Goal: Task Accomplishment & Management: Manage account settings

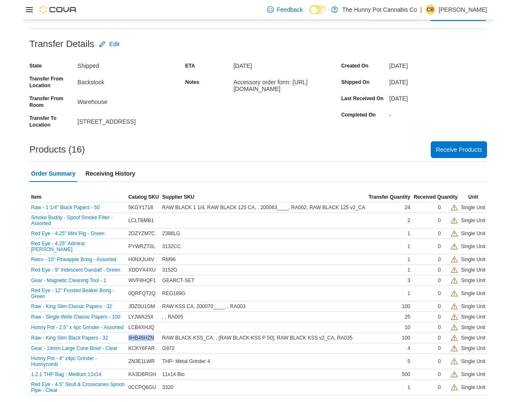
scroll to position [20, 0]
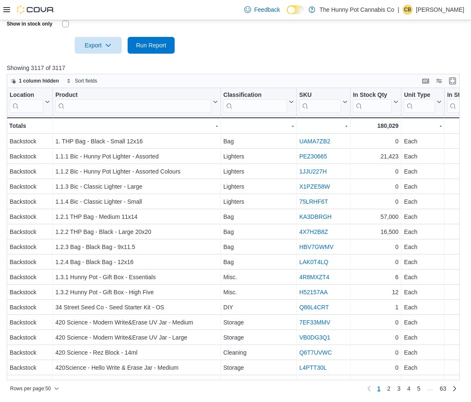
scroll to position [242, 0]
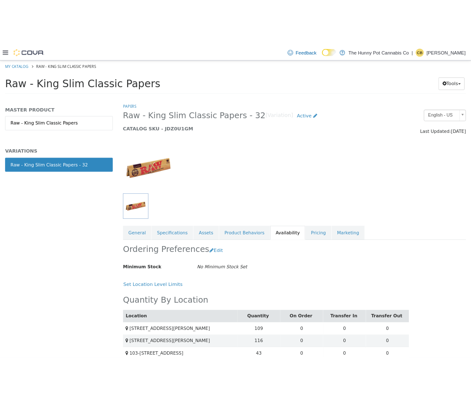
scroll to position [566, 0]
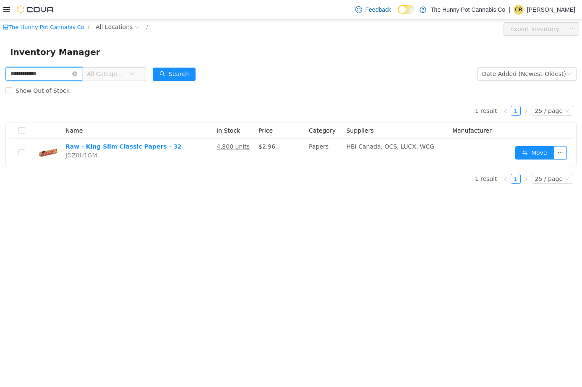
click at [38, 75] on input "**********" at bounding box center [43, 73] width 77 height 13
click at [185, 75] on button "Search" at bounding box center [174, 74] width 43 height 13
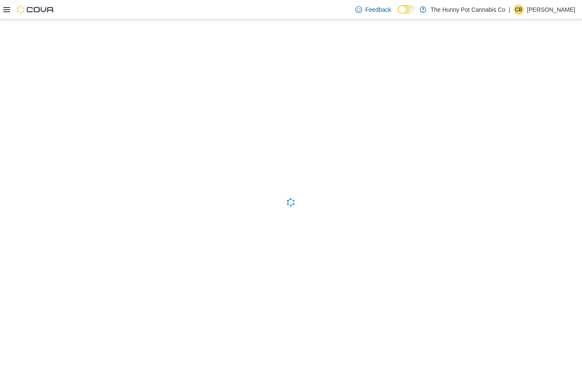
click at [8, 11] on icon at bounding box center [6, 9] width 7 height 7
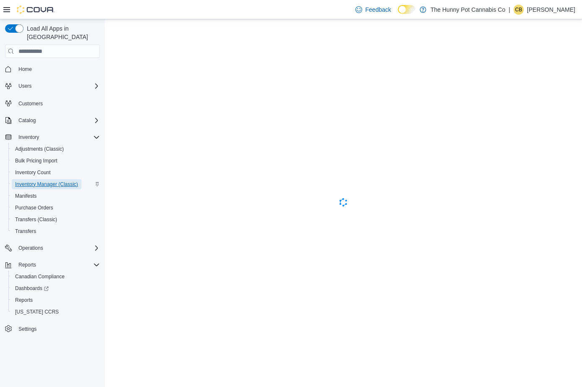
click at [62, 181] on span "Inventory Manager (Classic)" at bounding box center [46, 184] width 63 height 7
click at [55, 181] on span "Inventory Manager (Classic)" at bounding box center [46, 184] width 63 height 7
click at [42, 169] on span "Inventory Count" at bounding box center [33, 172] width 36 height 7
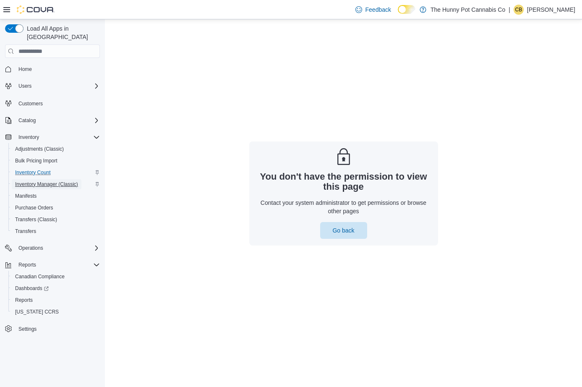
click at [43, 181] on span "Inventory Manager (Classic)" at bounding box center [46, 184] width 63 height 7
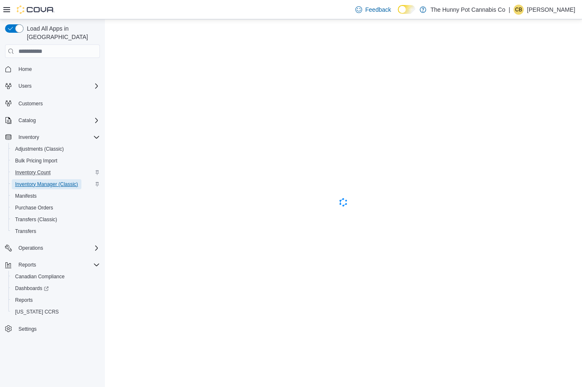
click at [52, 181] on span "Inventory Manager (Classic)" at bounding box center [46, 184] width 63 height 7
click at [44, 204] on span "Purchase Orders" at bounding box center [34, 207] width 38 height 7
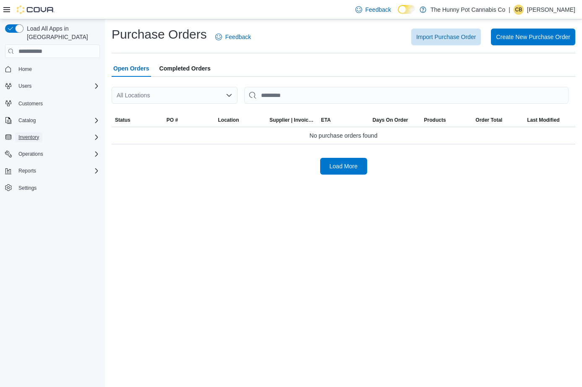
click at [42, 132] on button "Inventory" at bounding box center [28, 137] width 27 height 10
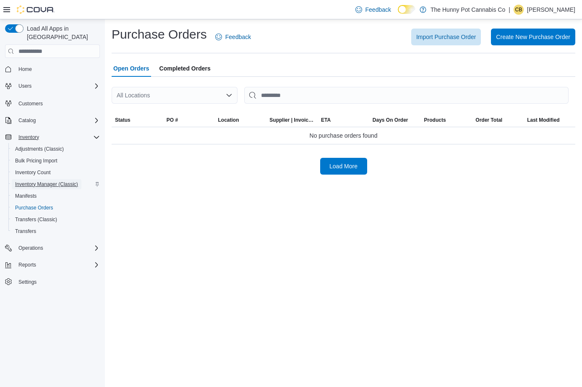
click at [62, 179] on span "Inventory Manager (Classic)" at bounding box center [46, 184] width 63 height 10
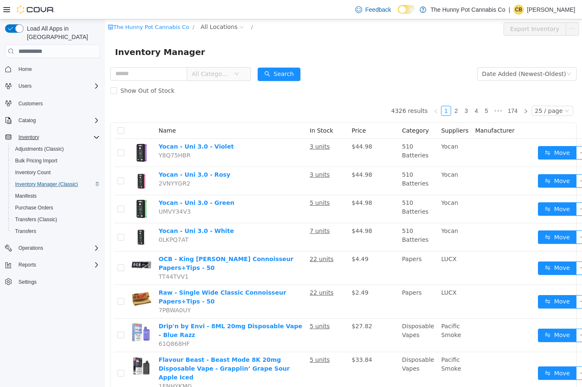
click at [7, 11] on icon at bounding box center [6, 9] width 7 height 7
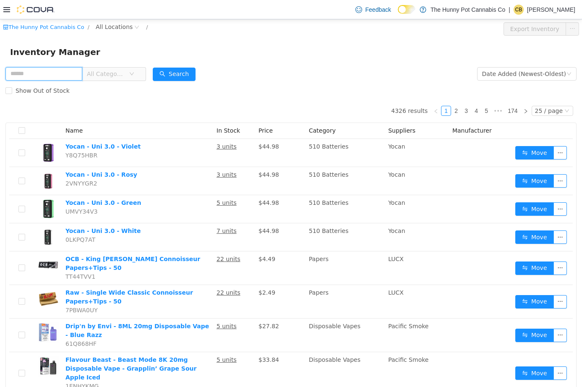
click at [47, 75] on input "text" at bounding box center [43, 73] width 77 height 13
paste input "**********"
type input "**********"
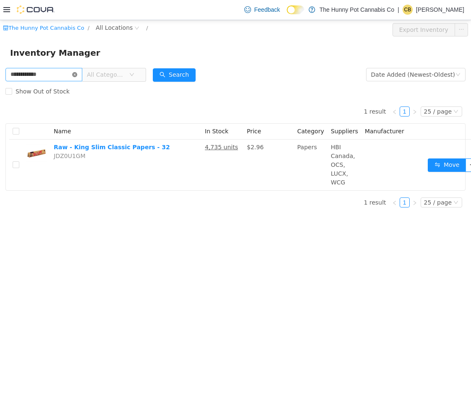
click at [77, 75] on icon "icon: close-circle" at bounding box center [74, 74] width 5 height 5
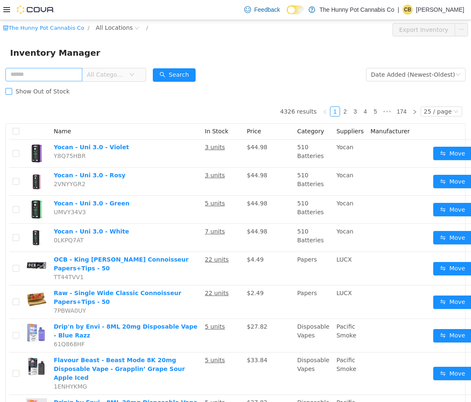
scroll to position [1, 0]
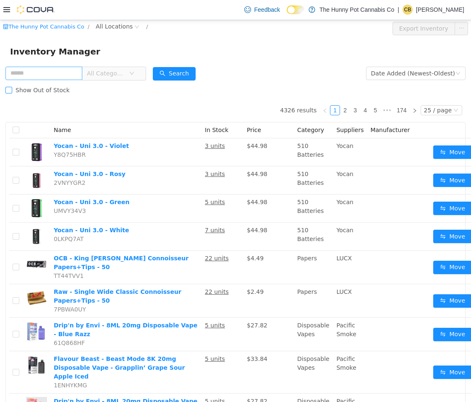
click at [43, 91] on span "Show Out of Stock" at bounding box center [42, 89] width 61 height 7
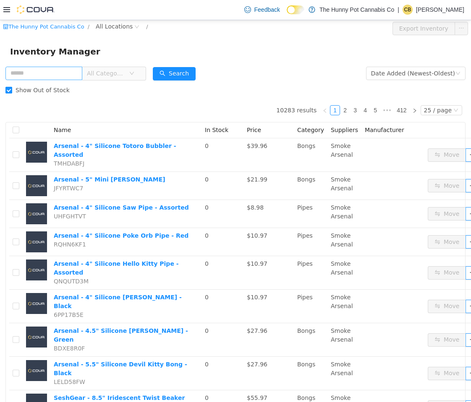
click at [43, 91] on span "Show Out of Stock" at bounding box center [42, 89] width 61 height 7
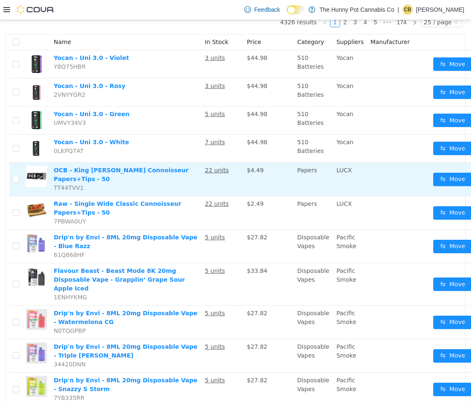
scroll to position [31, 0]
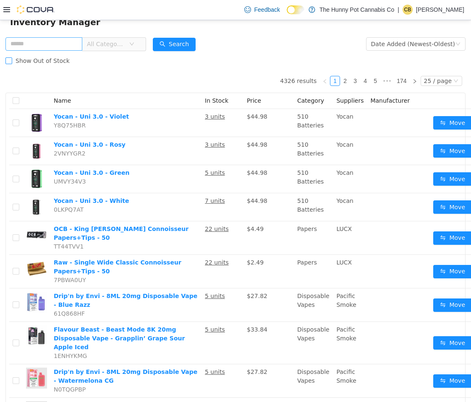
click at [27, 60] on span "Show Out of Stock" at bounding box center [42, 60] width 61 height 7
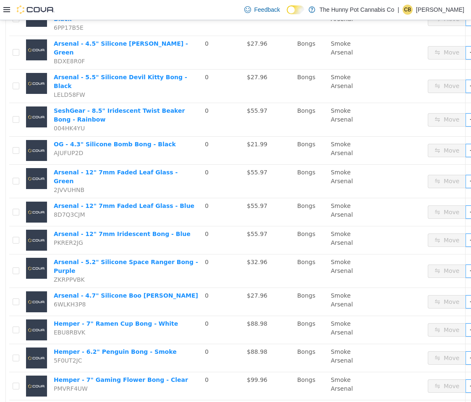
scroll to position [475, 0]
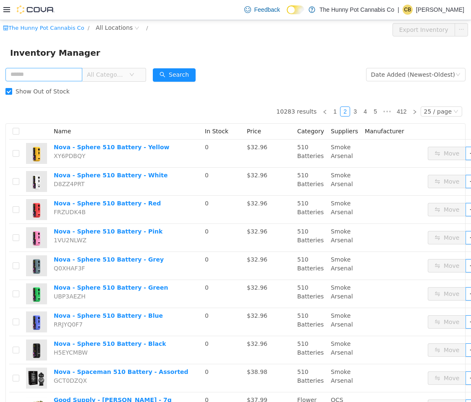
click at [37, 89] on span "Show Out of Stock" at bounding box center [42, 91] width 61 height 7
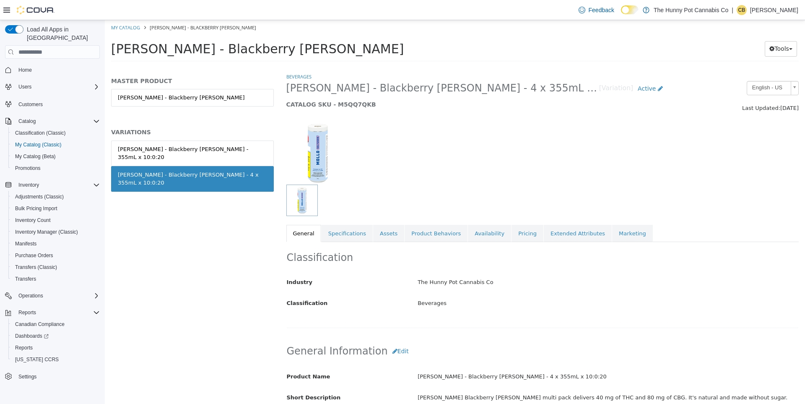
scroll to position [457, 0]
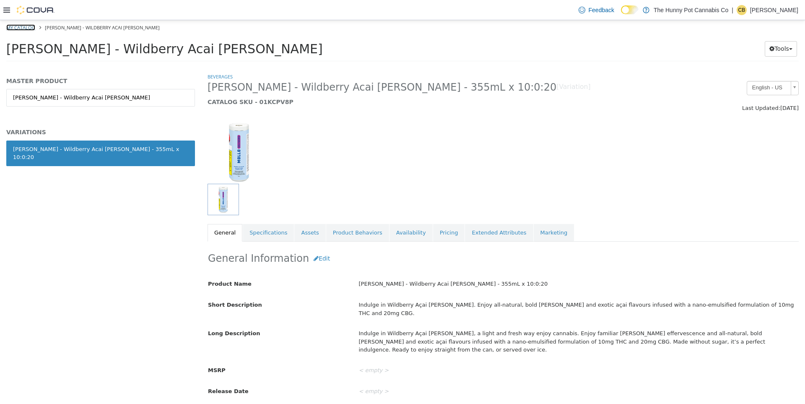
click at [17, 27] on link "My Catalog" at bounding box center [20, 27] width 29 height 6
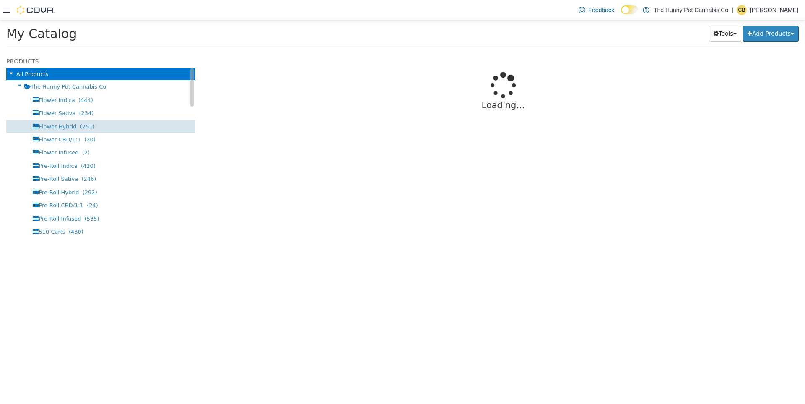
select select "**********"
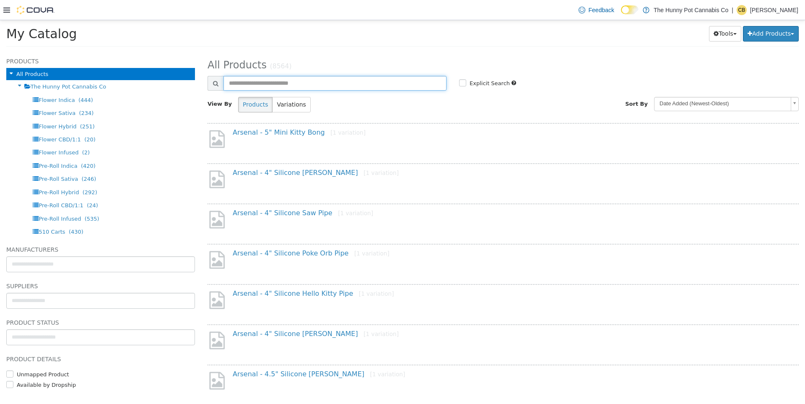
click at [258, 85] on input "text" at bounding box center [335, 83] width 223 height 15
click at [277, 81] on input "text" at bounding box center [335, 83] width 223 height 15
type input "*****"
select select "**********"
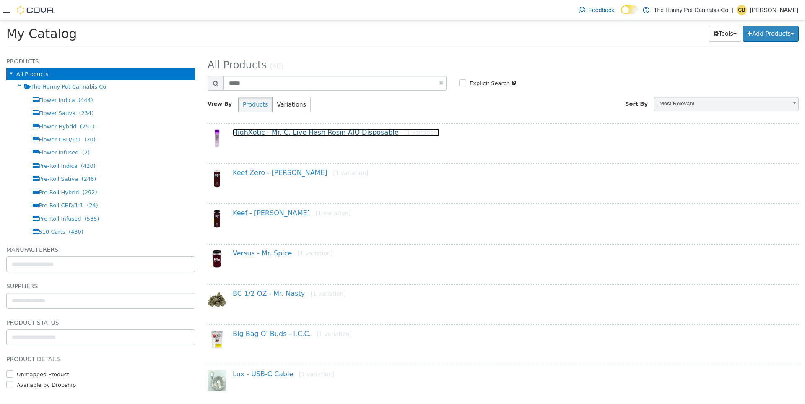
click at [326, 130] on link "HighXotic - Mr. C. Live Hash Rosin AIO Disposable [1 variation]" at bounding box center [336, 132] width 207 height 8
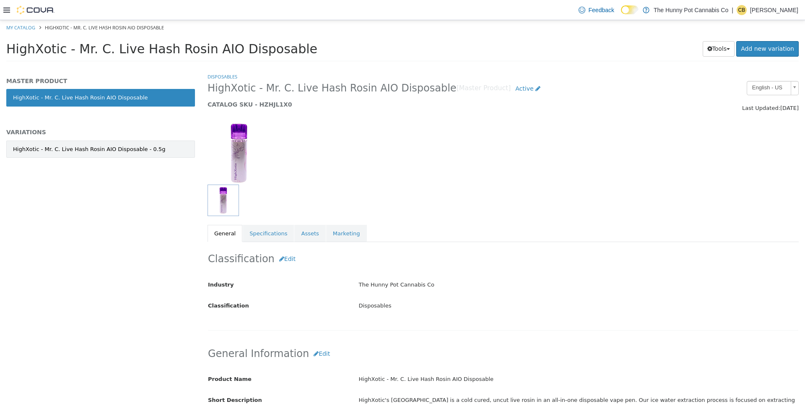
click at [86, 153] on link "HighXotic - Mr. C. Live Hash Rosin AIO Disposable - 0.5g" at bounding box center [100, 150] width 189 height 18
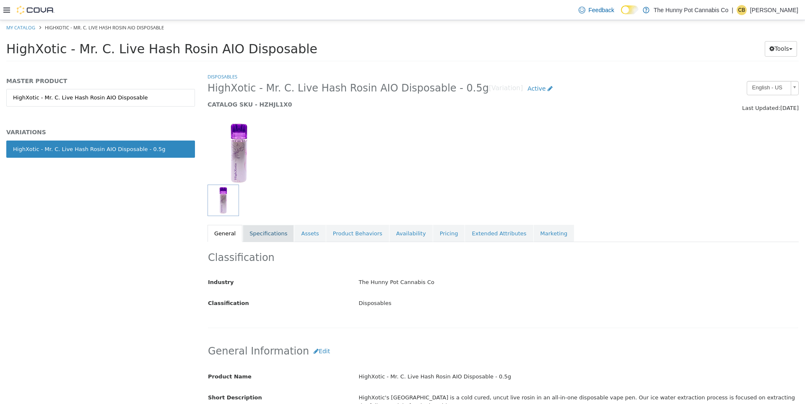
click at [268, 230] on link "Specifications" at bounding box center [268, 234] width 51 height 18
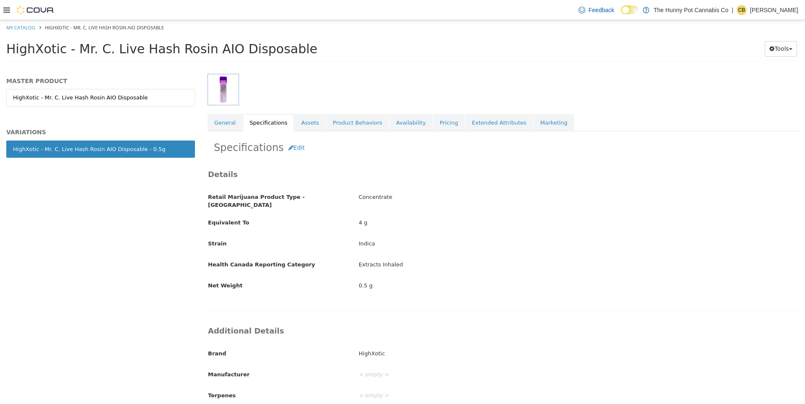
scroll to position [119, 0]
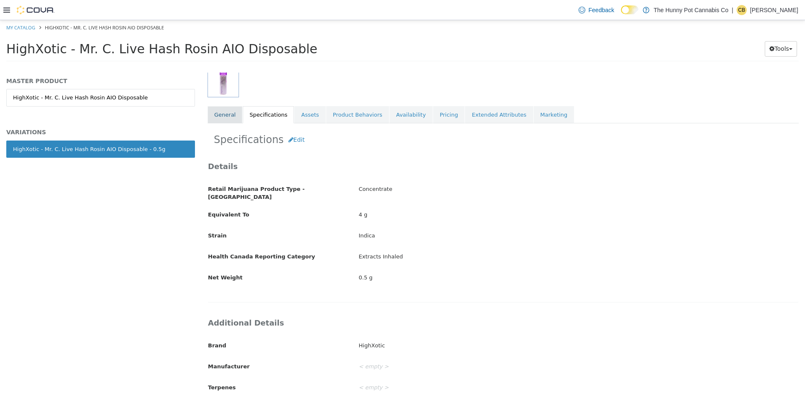
click at [224, 121] on link "General" at bounding box center [225, 115] width 35 height 18
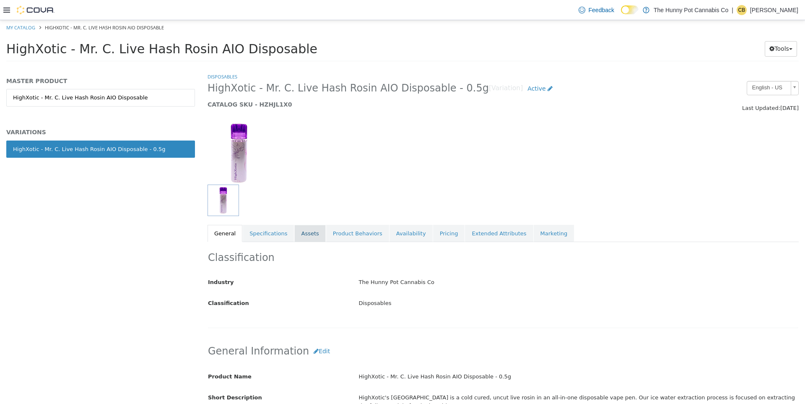
drag, startPoint x: 281, startPoint y: 231, endPoint x: 292, endPoint y: 234, distance: 11.3
click at [281, 231] on link "Specifications" at bounding box center [268, 234] width 51 height 18
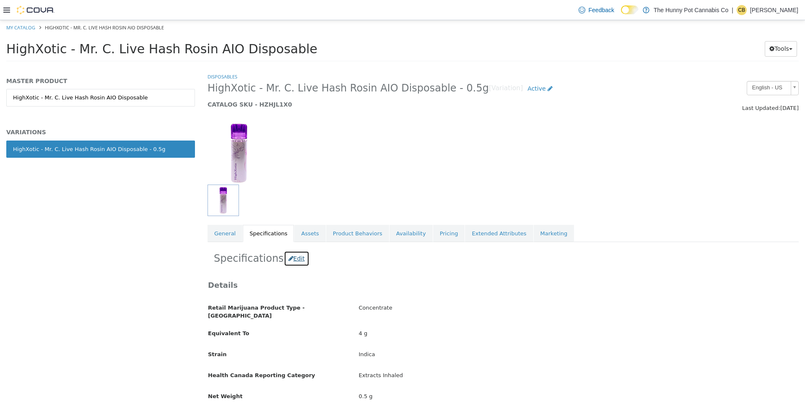
click at [295, 262] on button "Edit" at bounding box center [297, 259] width 26 height 16
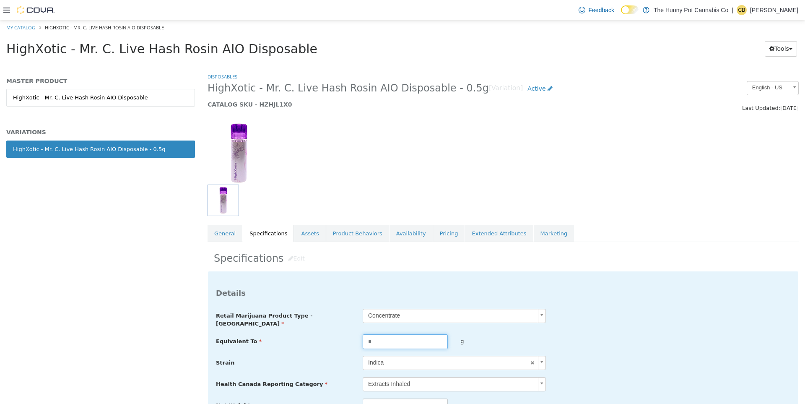
drag, startPoint x: 375, startPoint y: 336, endPoint x: 357, endPoint y: 334, distance: 17.3
click at [359, 334] on div "*" at bounding box center [406, 341] width 98 height 15
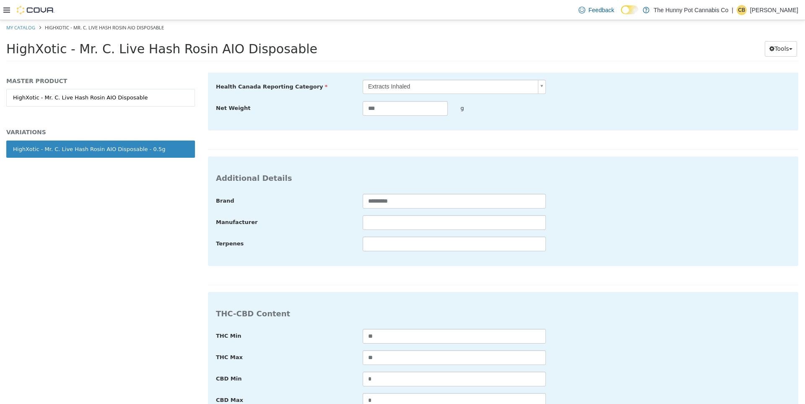
scroll to position [438, 0]
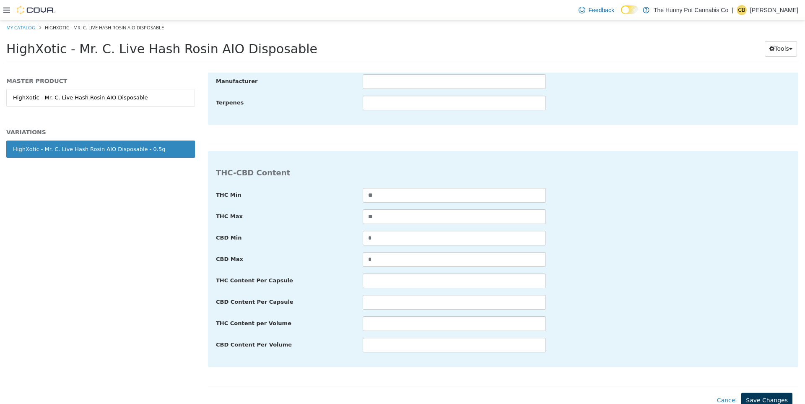
type input "*"
click at [763, 393] on button "Save Changes" at bounding box center [767, 401] width 51 height 16
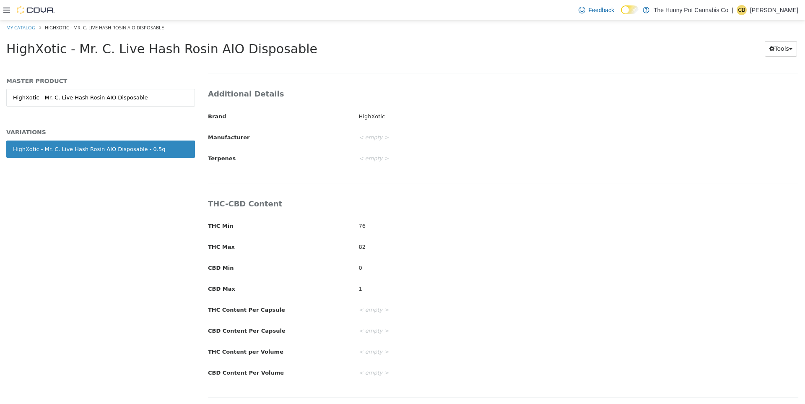
scroll to position [343, 0]
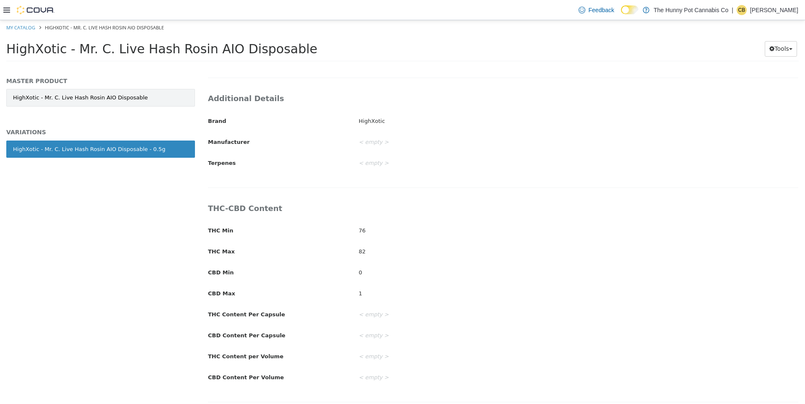
click at [109, 94] on link "HighXotic - Mr. C. Live Hash Rosin AIO Disposable" at bounding box center [100, 98] width 189 height 18
